Goal: Task Accomplishment & Management: Manage account settings

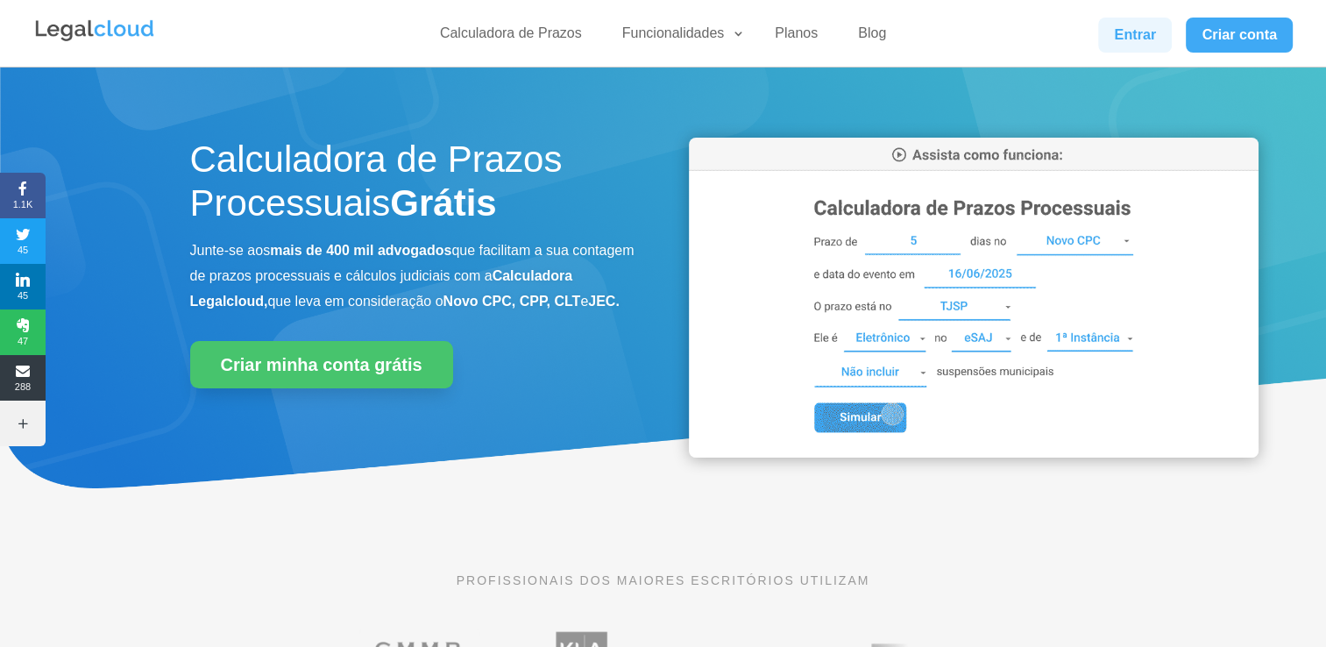
click at [1127, 40] on link "Entrar" at bounding box center [1135, 35] width 74 height 35
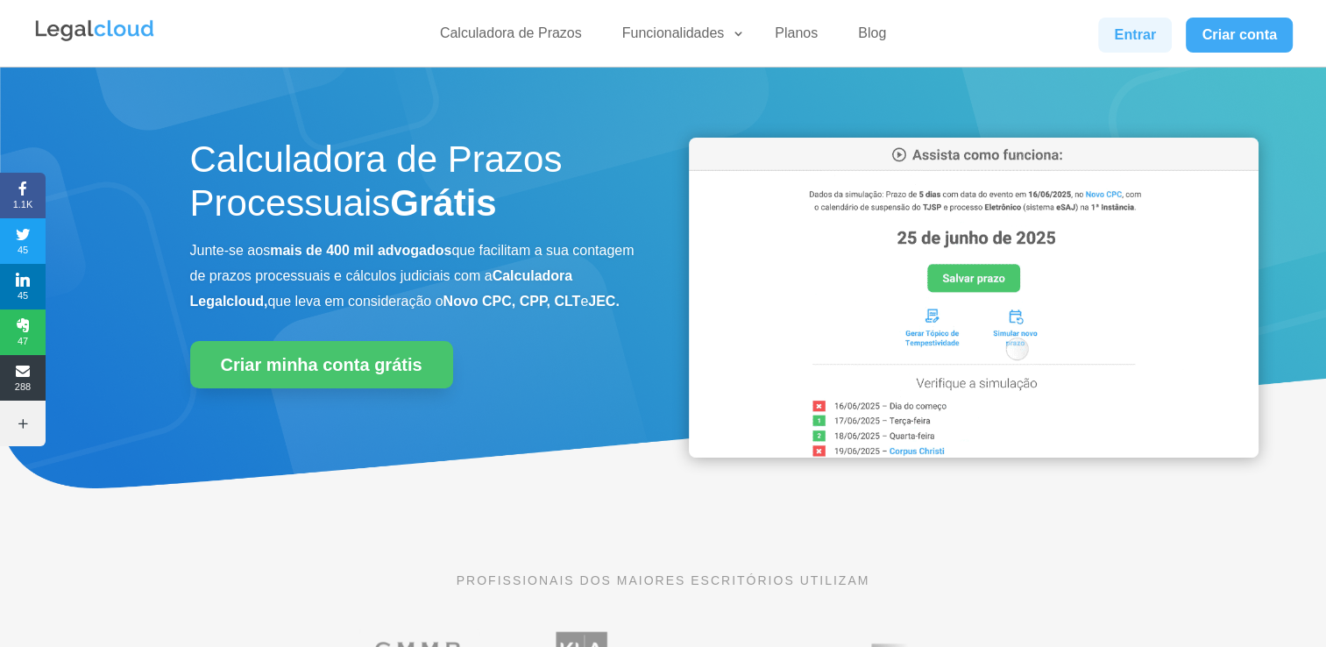
click at [1121, 32] on link "Entrar" at bounding box center [1135, 35] width 74 height 35
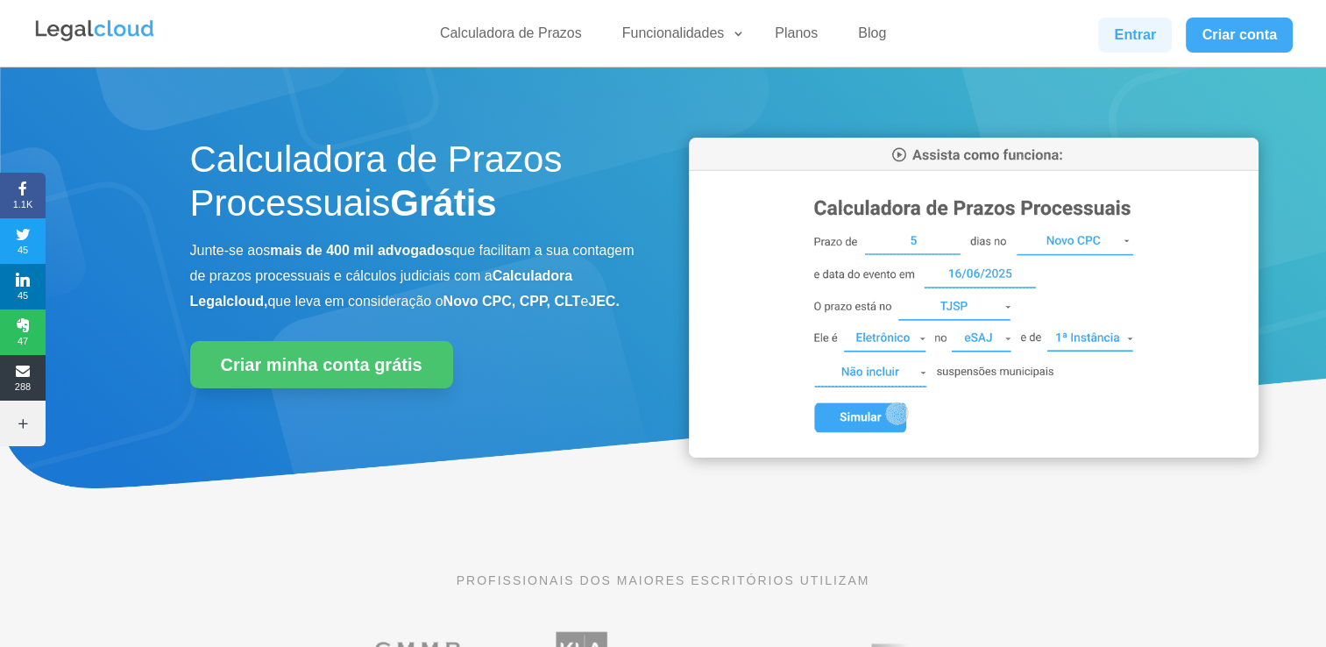
click at [1110, 39] on link "Entrar" at bounding box center [1135, 35] width 74 height 35
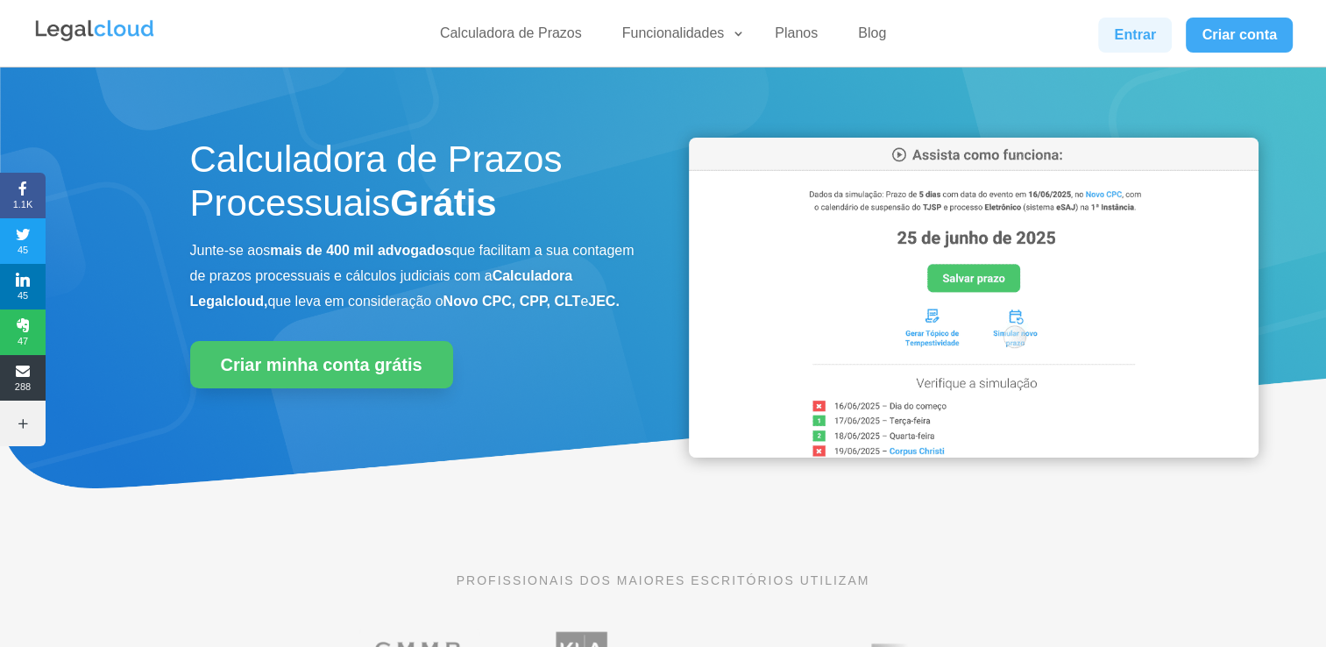
click at [1162, 34] on link "Entrar" at bounding box center [1135, 35] width 74 height 35
